Goal: Task Accomplishment & Management: Use online tool/utility

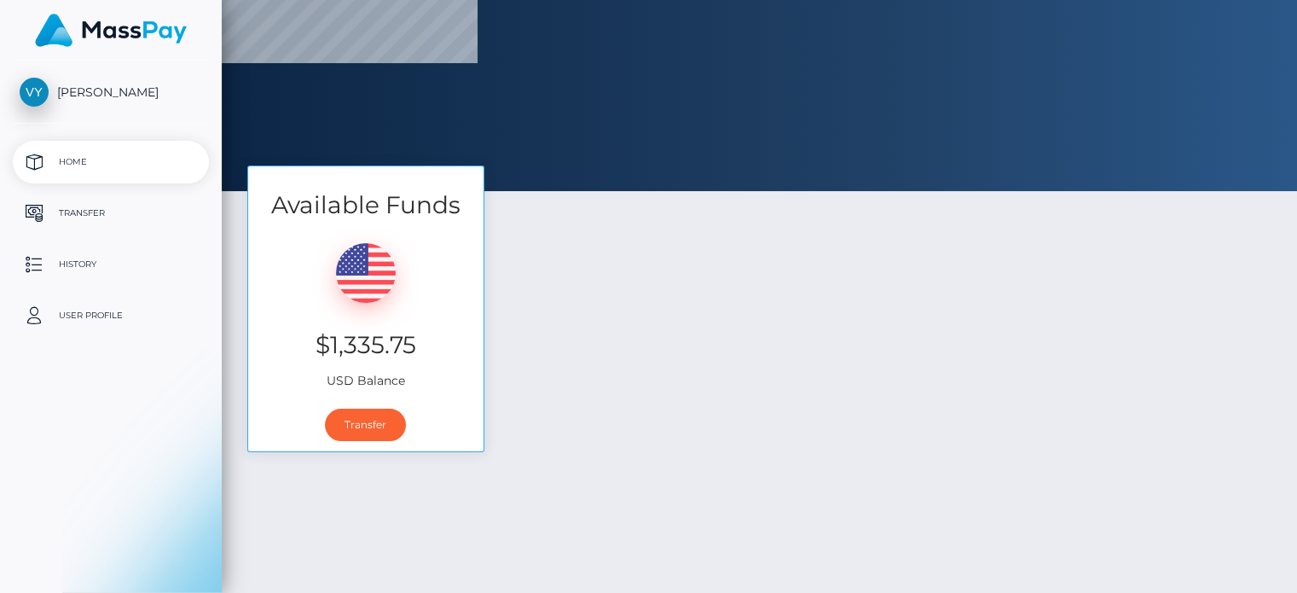
scroll to position [171, 0]
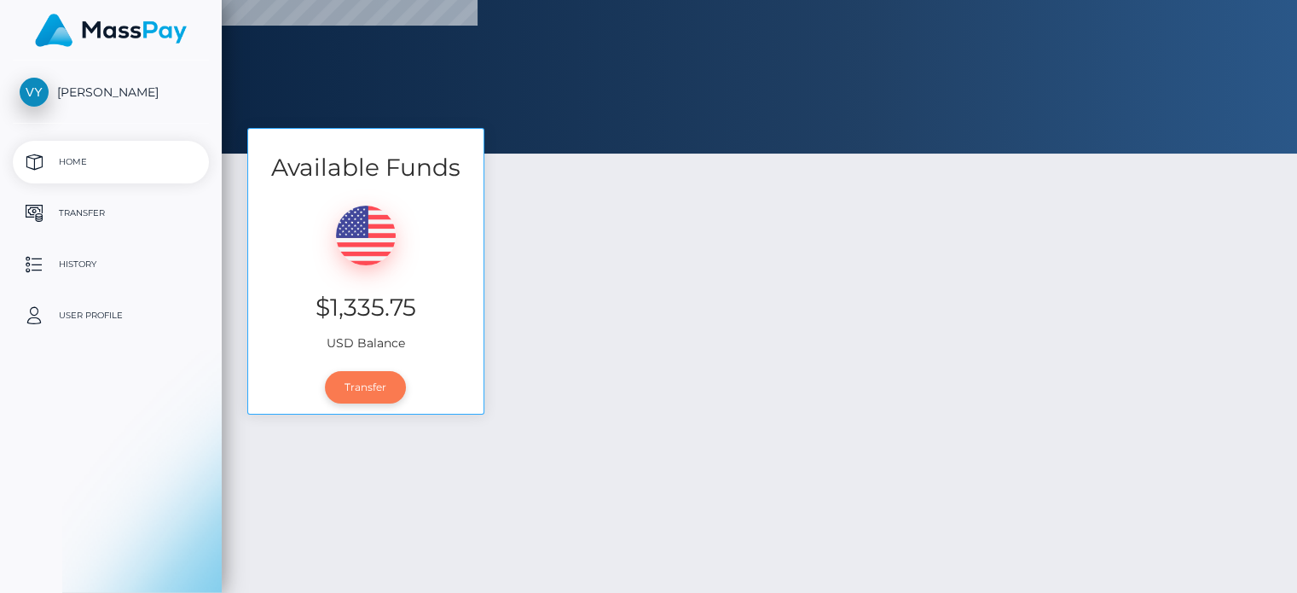
click at [356, 379] on link "Transfer" at bounding box center [365, 387] width 81 height 32
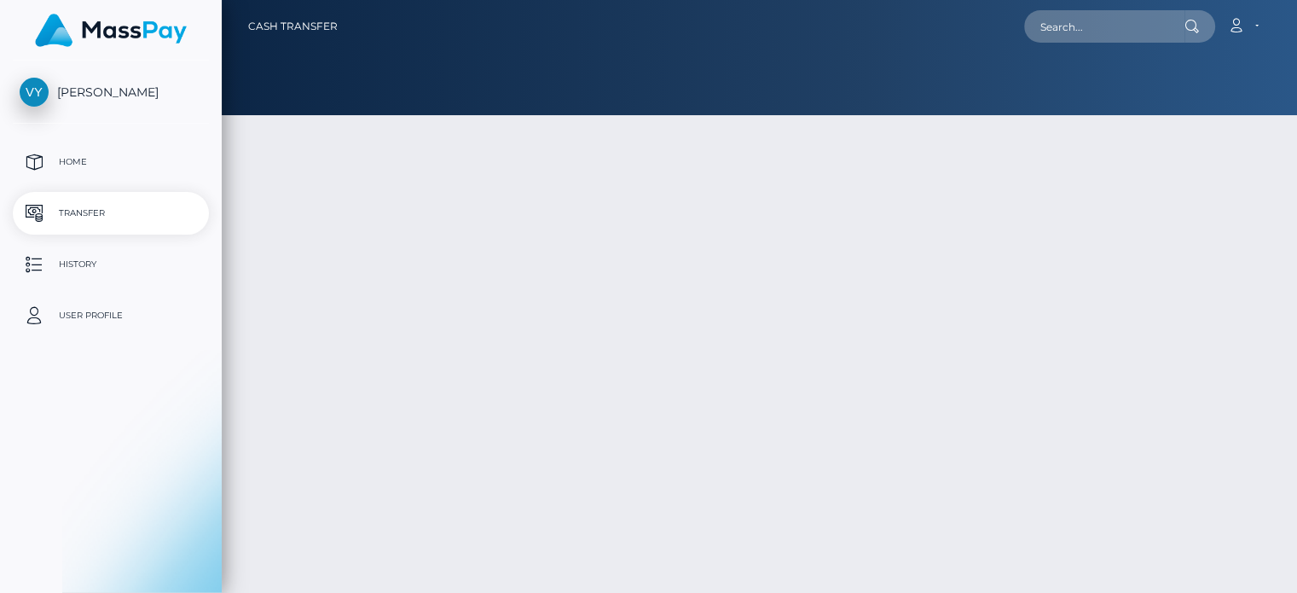
type input "1335.75"
select select
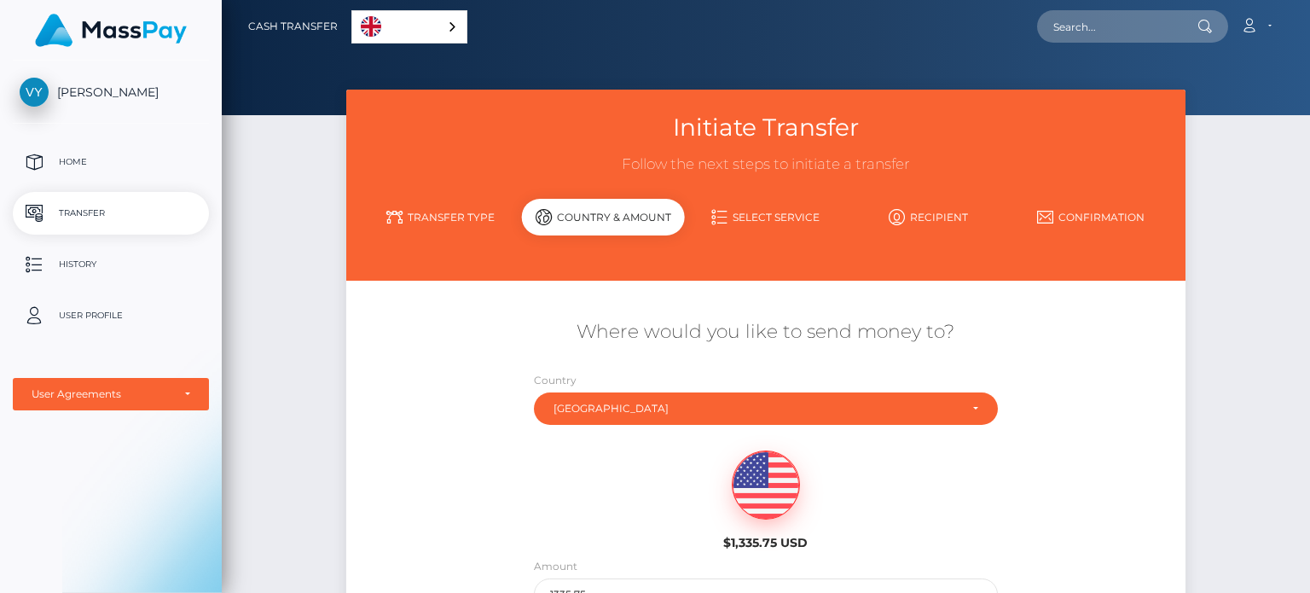
click at [1190, 410] on div "Initiate Transfer Follow the next steps to initiate a transfer Transfer Type Co…" at bounding box center [765, 402] width 864 height 624
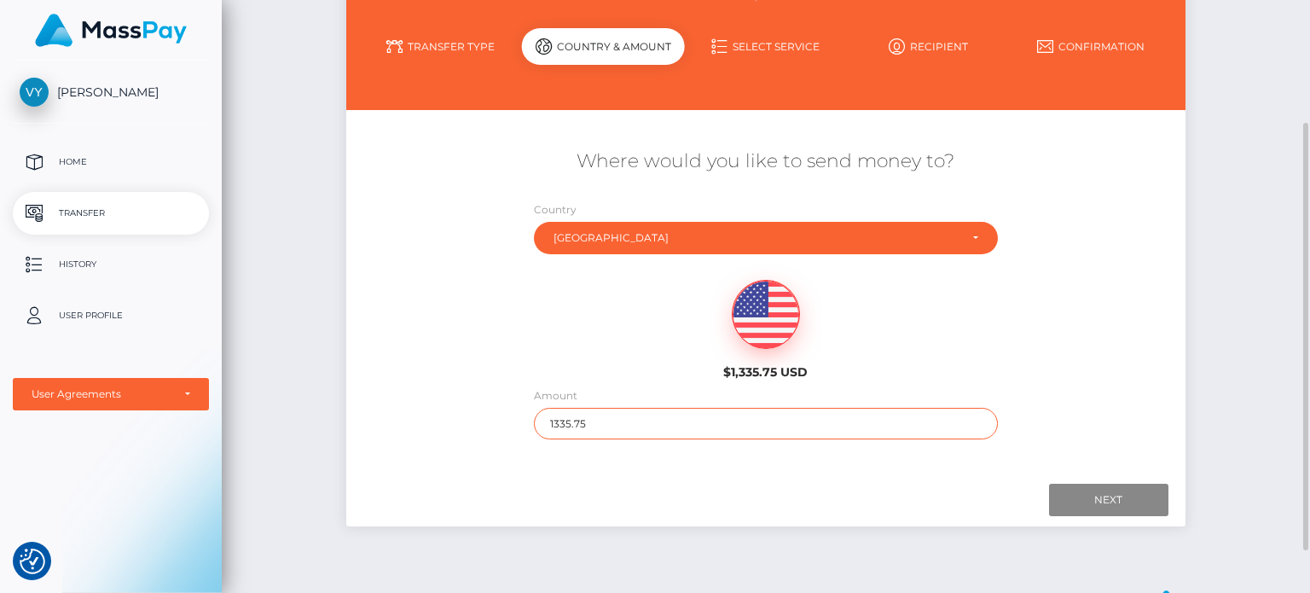
click at [832, 412] on input "1335.75" at bounding box center [766, 424] width 464 height 32
type input "1335"
click input "Next" at bounding box center [1108, 499] width 119 height 32
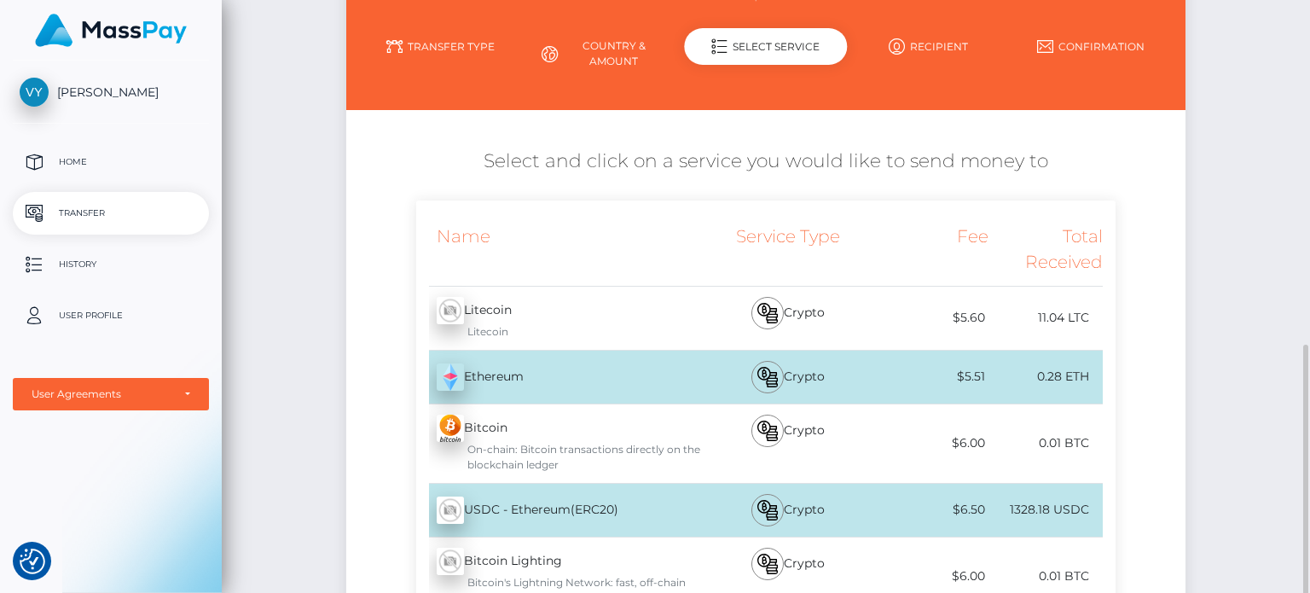
scroll to position [341, 0]
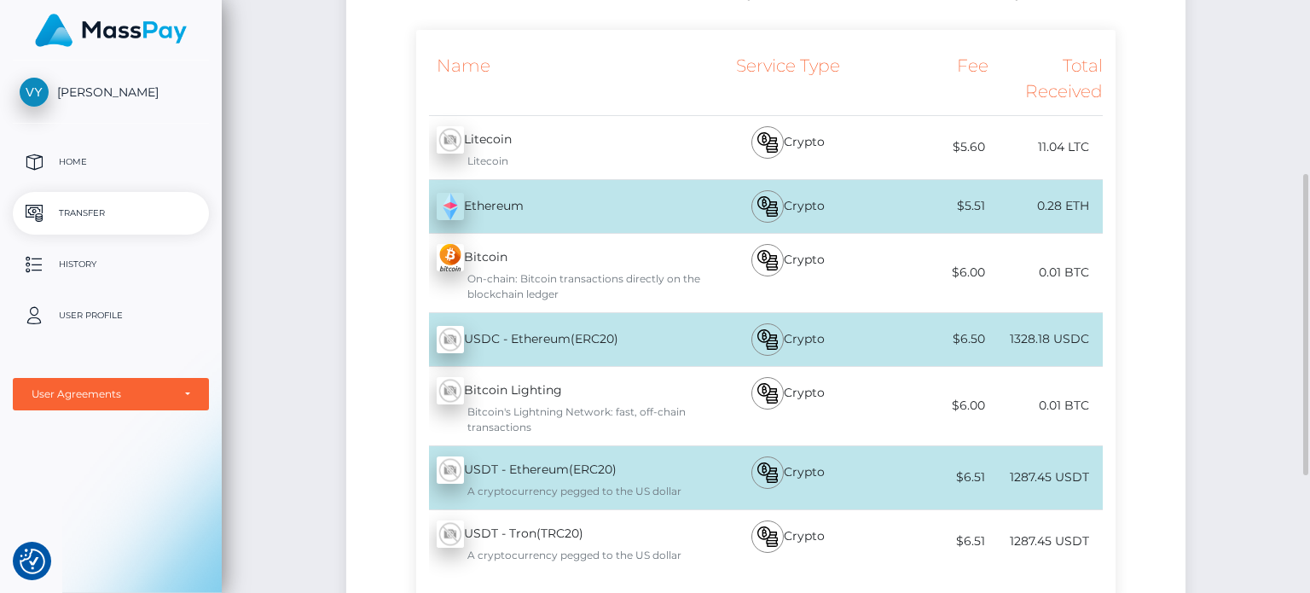
click at [550, 342] on div "USDC - Ethereum(ERC20) - USDC" at bounding box center [559, 339] width 286 height 48
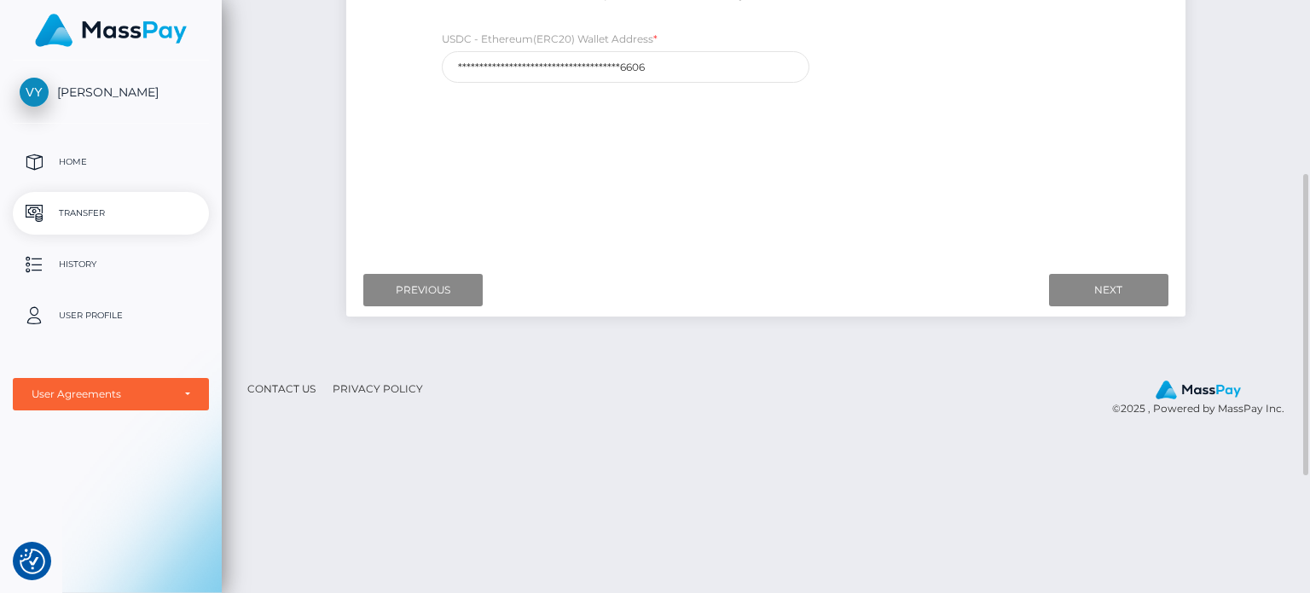
scroll to position [256, 0]
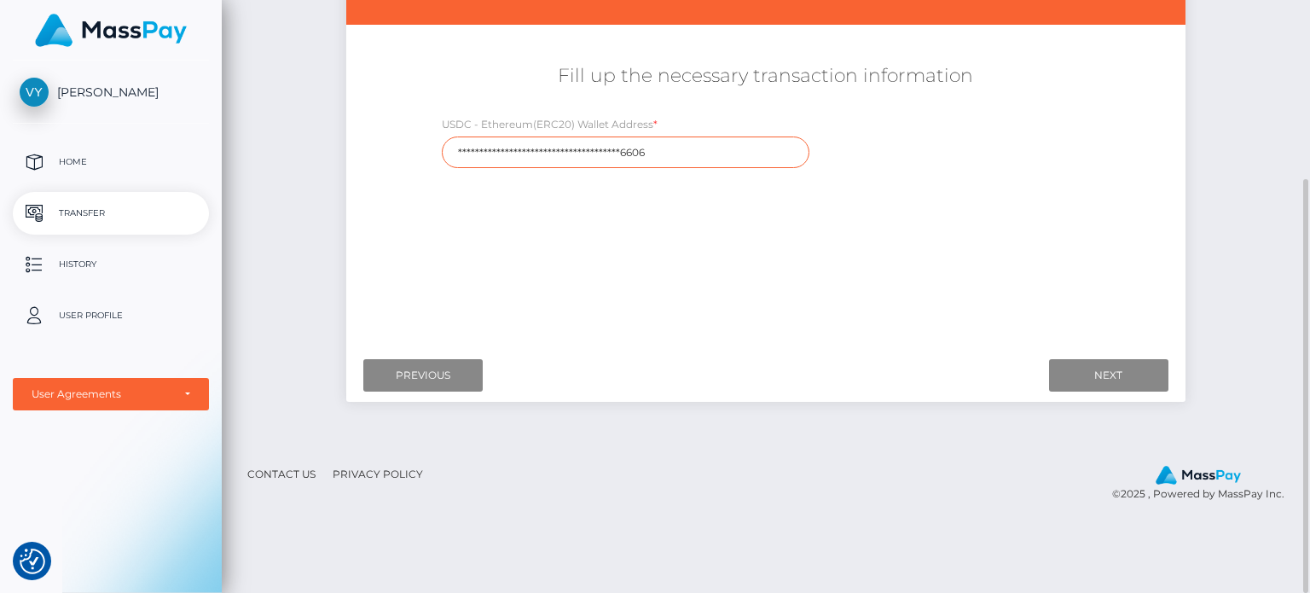
click at [671, 156] on input "**********" at bounding box center [625, 152] width 367 height 32
paste input "0xC448df46E39c62d8e08CF5b582D121D798aC"
type input "0xC448df46E39c62d8e08CF5b582D121D798aC6606"
click at [1068, 361] on input "Next" at bounding box center [1108, 375] width 119 height 32
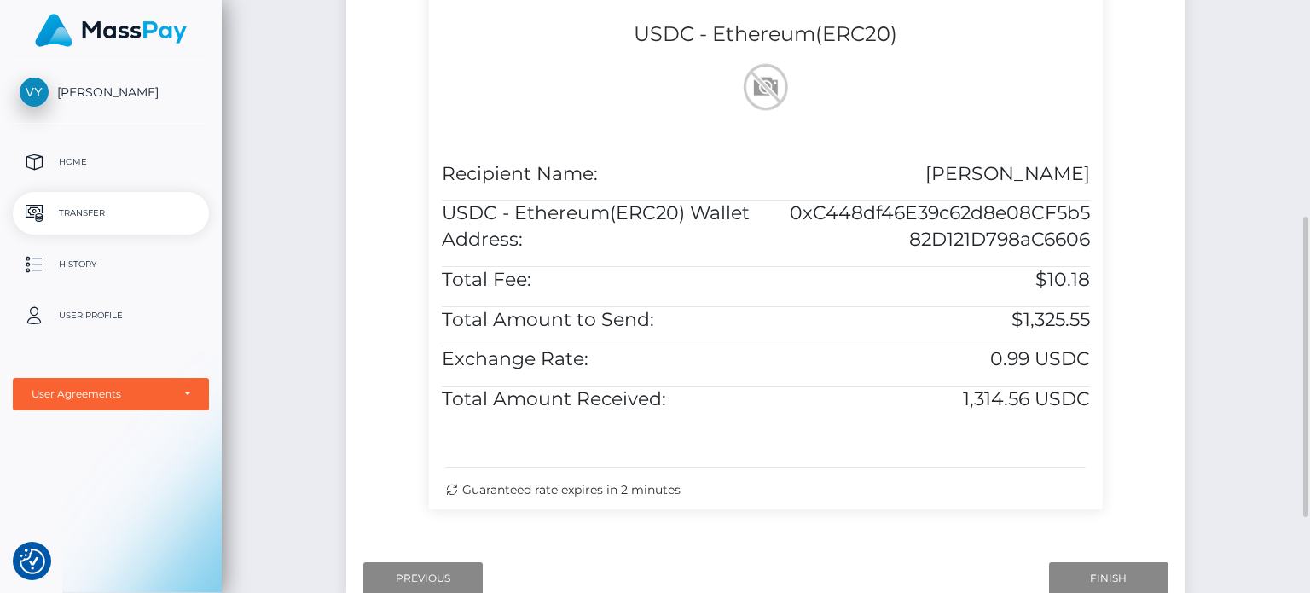
scroll to position [575, 0]
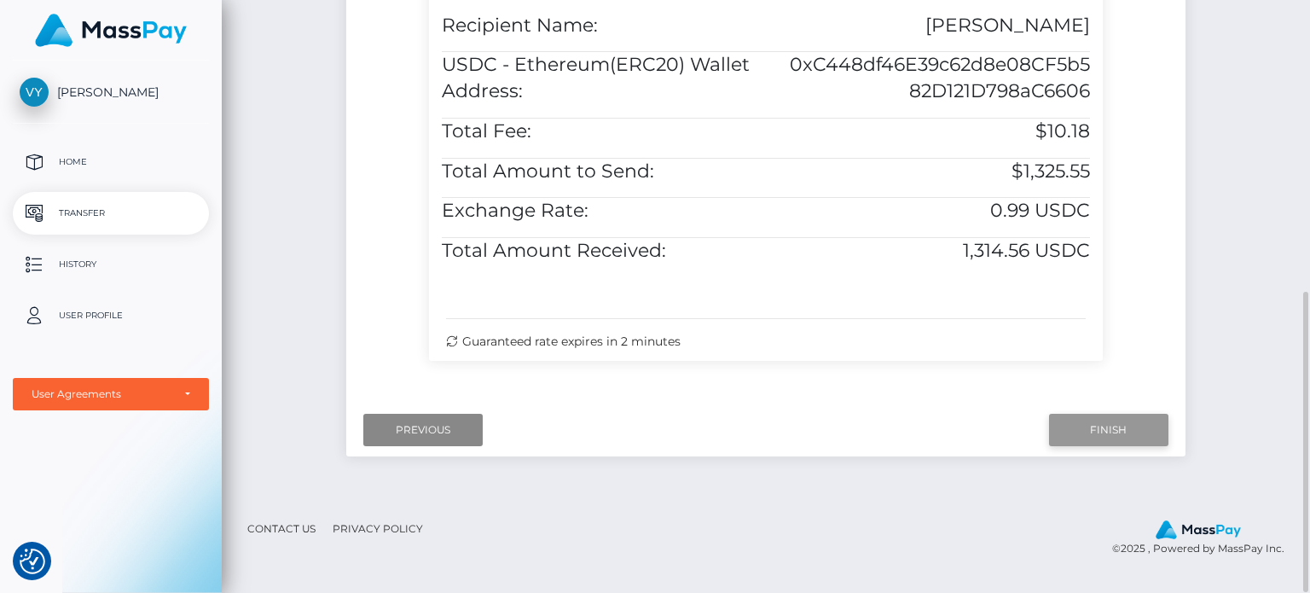
click at [1137, 443] on input "Finish" at bounding box center [1108, 430] width 119 height 32
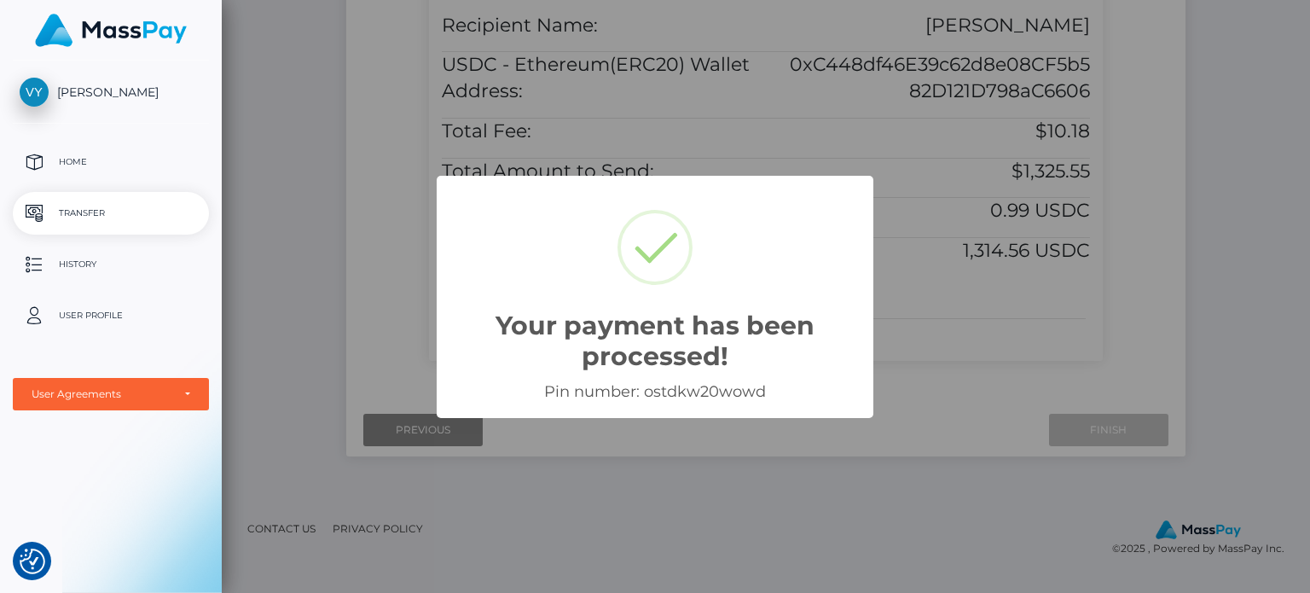
click at [957, 316] on div "Your payment has been processed! × Pin number: ostdkw20wowd OK Cancel" at bounding box center [655, 296] width 1310 height 593
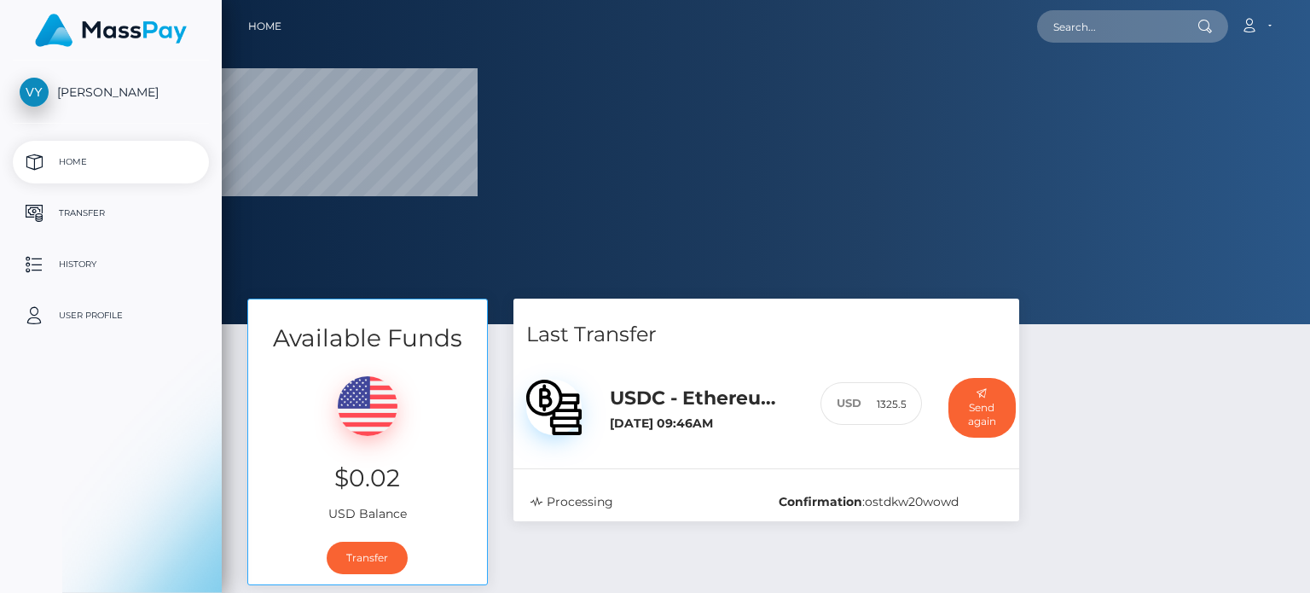
select select
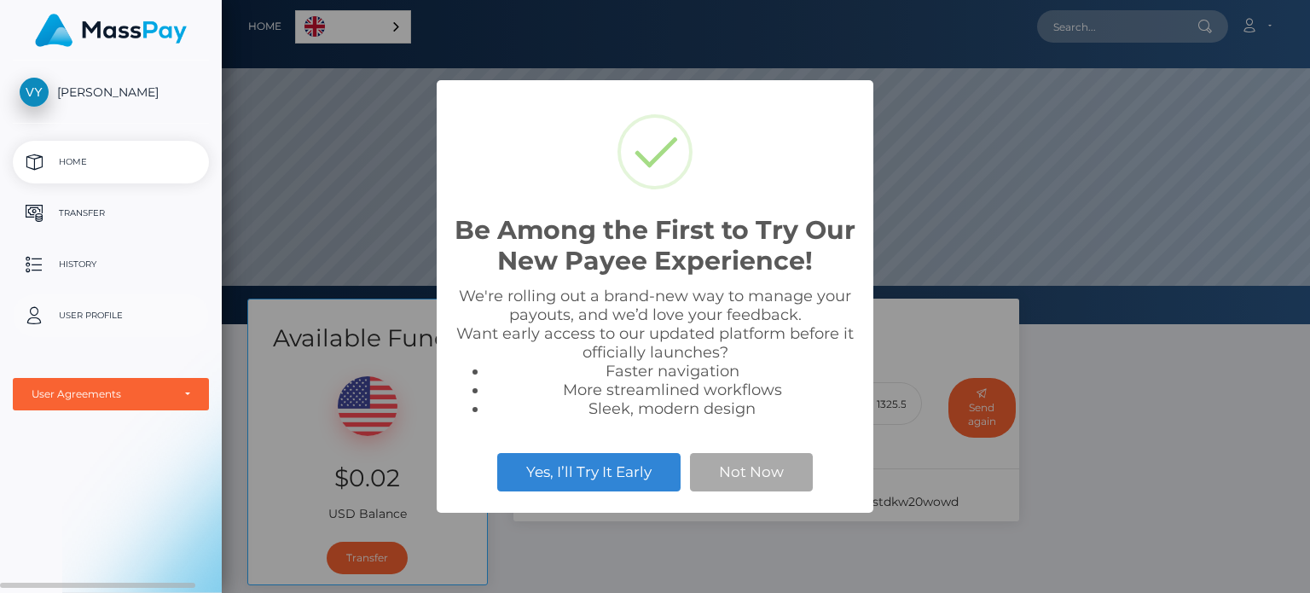
scroll to position [324, 1088]
click at [738, 475] on button "Not Now" at bounding box center [751, 472] width 123 height 38
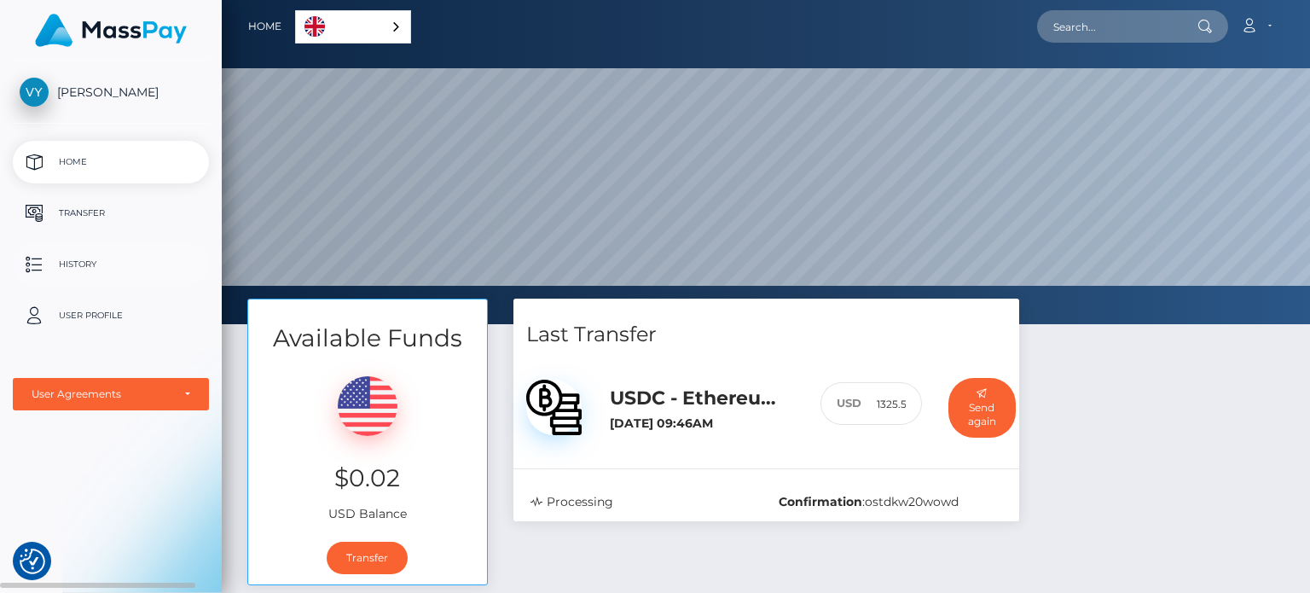
click at [86, 252] on p "History" at bounding box center [111, 265] width 182 height 26
